Goal: Transaction & Acquisition: Purchase product/service

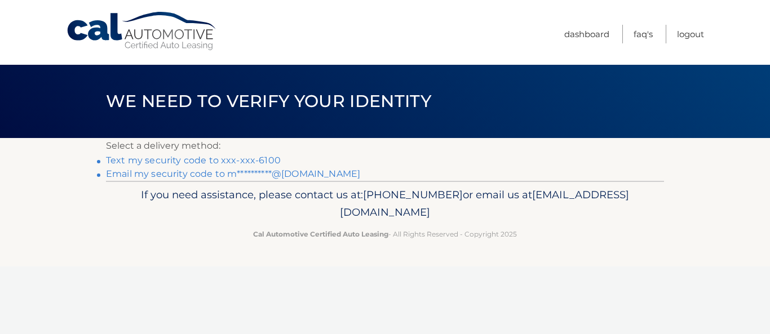
click at [223, 157] on link "Text my security code to xxx-xxx-6100" at bounding box center [193, 160] width 175 height 11
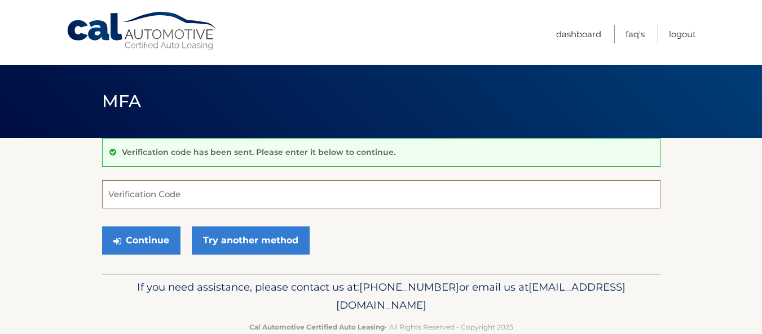
click at [116, 189] on input "Verification Code" at bounding box center [381, 194] width 558 height 28
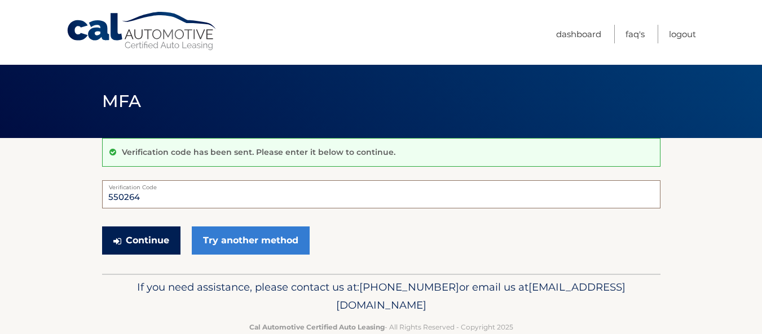
type input "550264"
click at [133, 229] on button "Continue" at bounding box center [141, 241] width 78 height 28
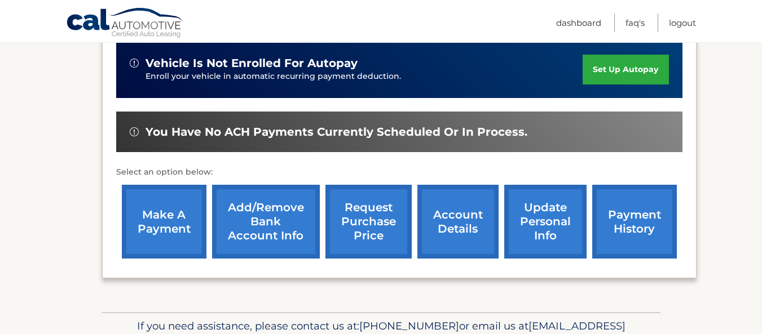
scroll to position [289, 0]
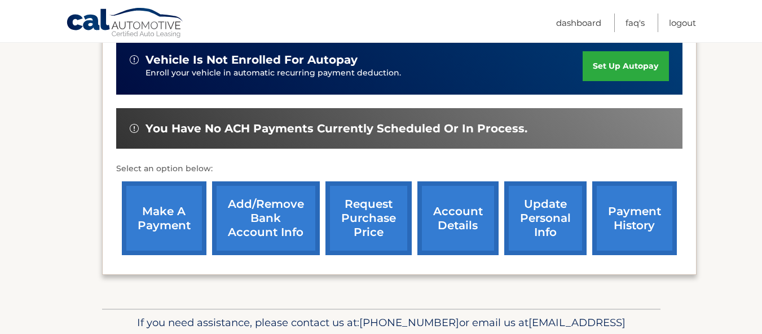
click at [154, 212] on link "make a payment" at bounding box center [164, 219] width 85 height 74
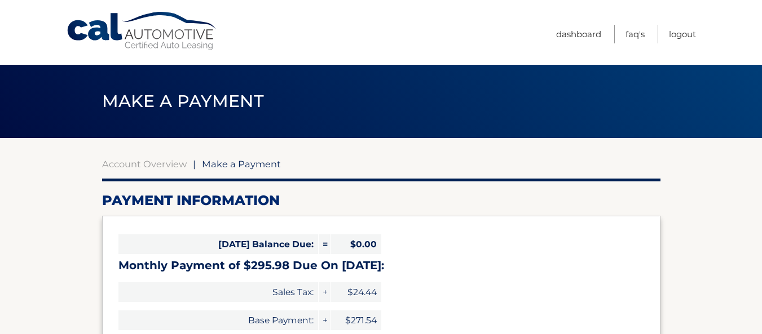
select select "MjlmMjIyMjMtNGJlYy00NmY3LTlkZGItNWRhZjc3MGI4Y2Qx"
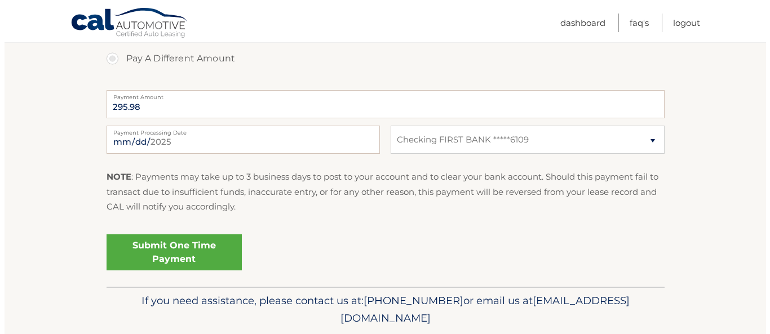
scroll to position [439, 0]
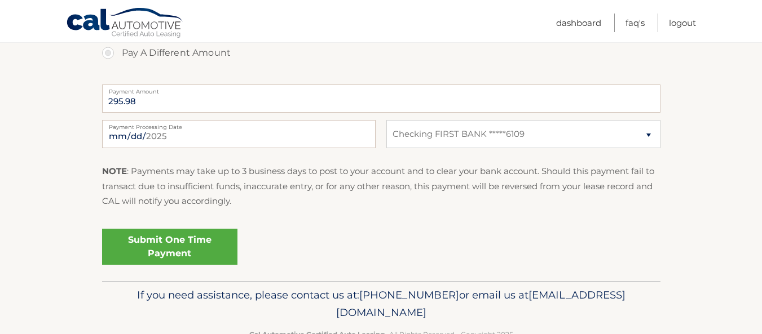
click at [194, 249] on link "Submit One Time Payment" at bounding box center [169, 247] width 135 height 36
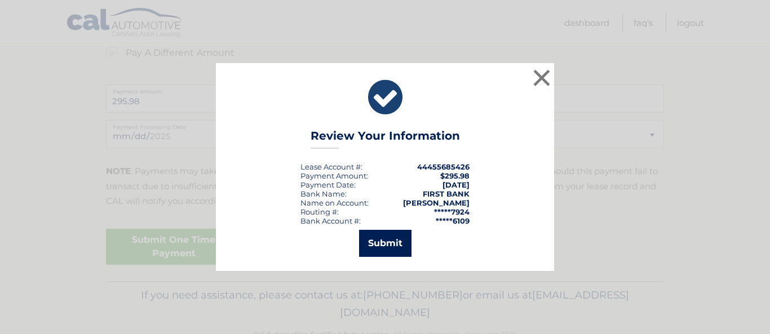
click at [385, 240] on button "Submit" at bounding box center [385, 243] width 52 height 27
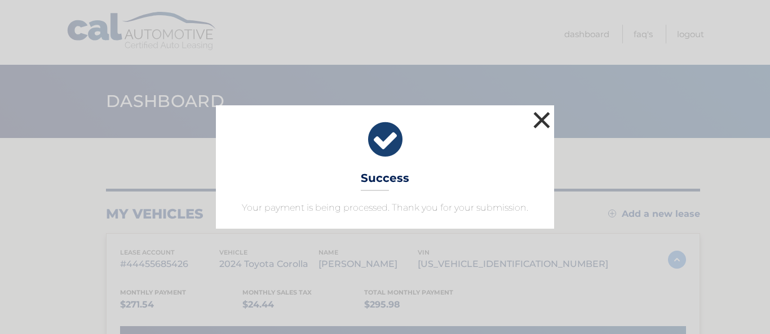
click at [536, 111] on button "×" at bounding box center [542, 120] width 23 height 23
